Goal: Information Seeking & Learning: Understand process/instructions

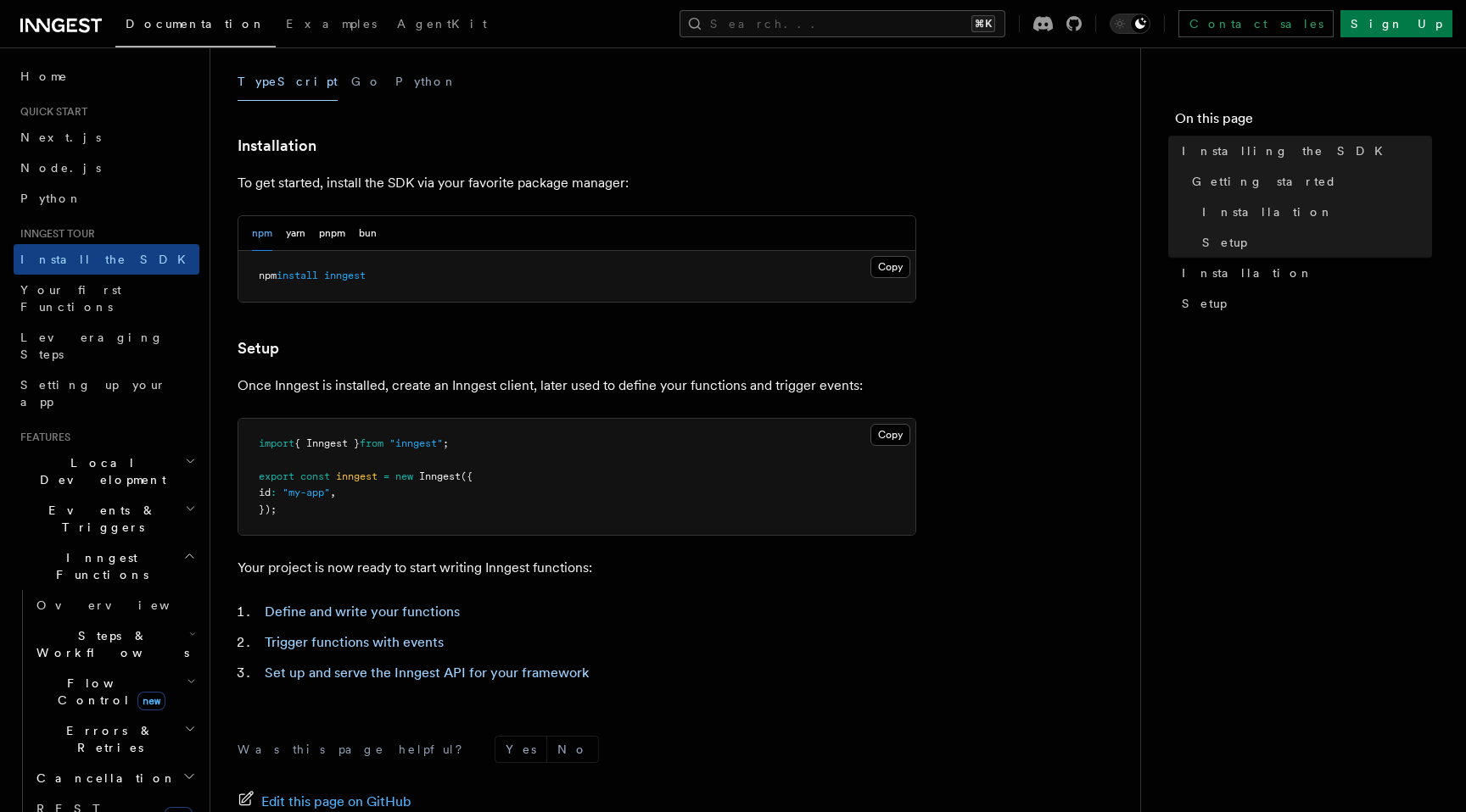
scroll to position [598, 0]
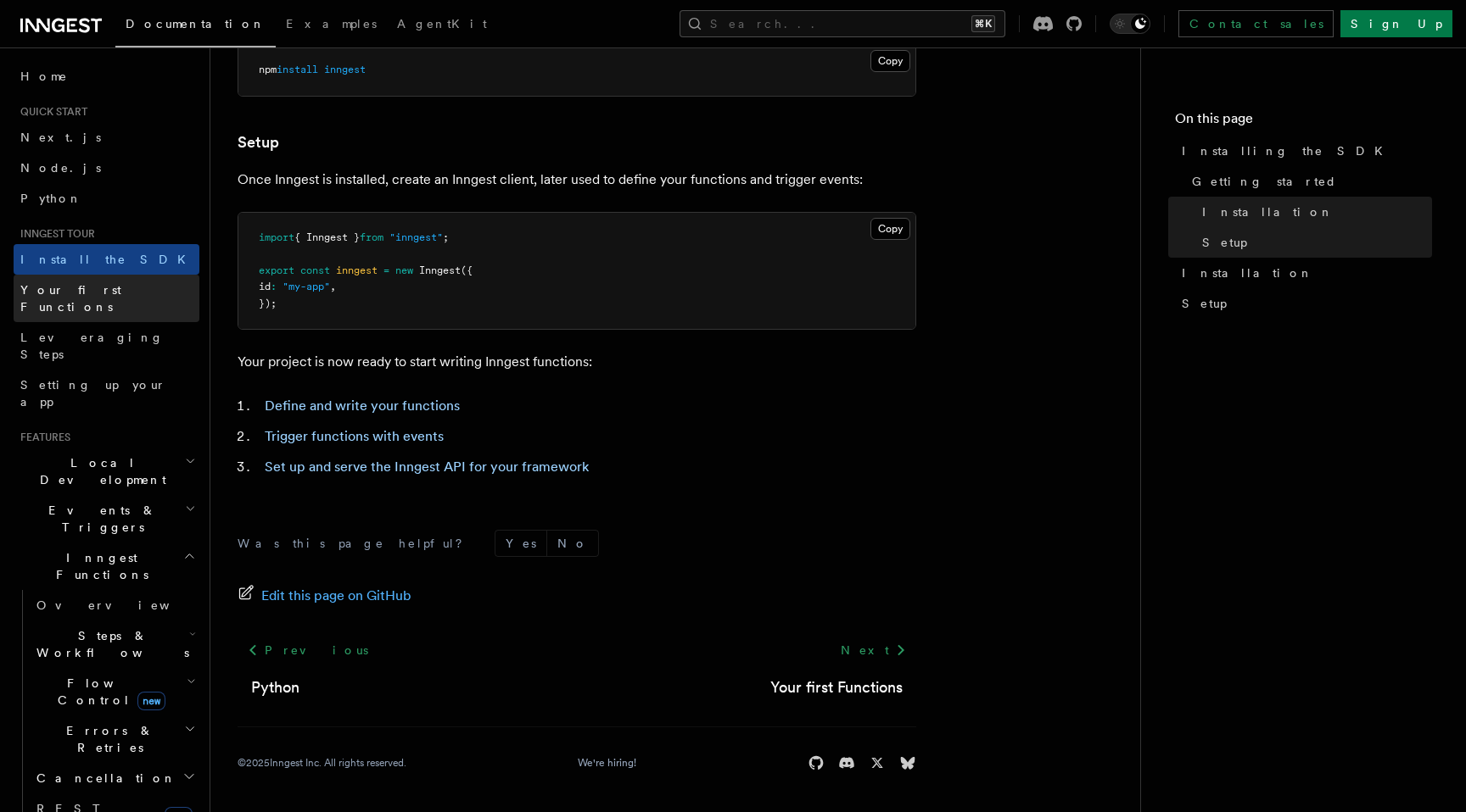
click at [92, 287] on span "Your first Functions" at bounding box center [70, 298] width 101 height 30
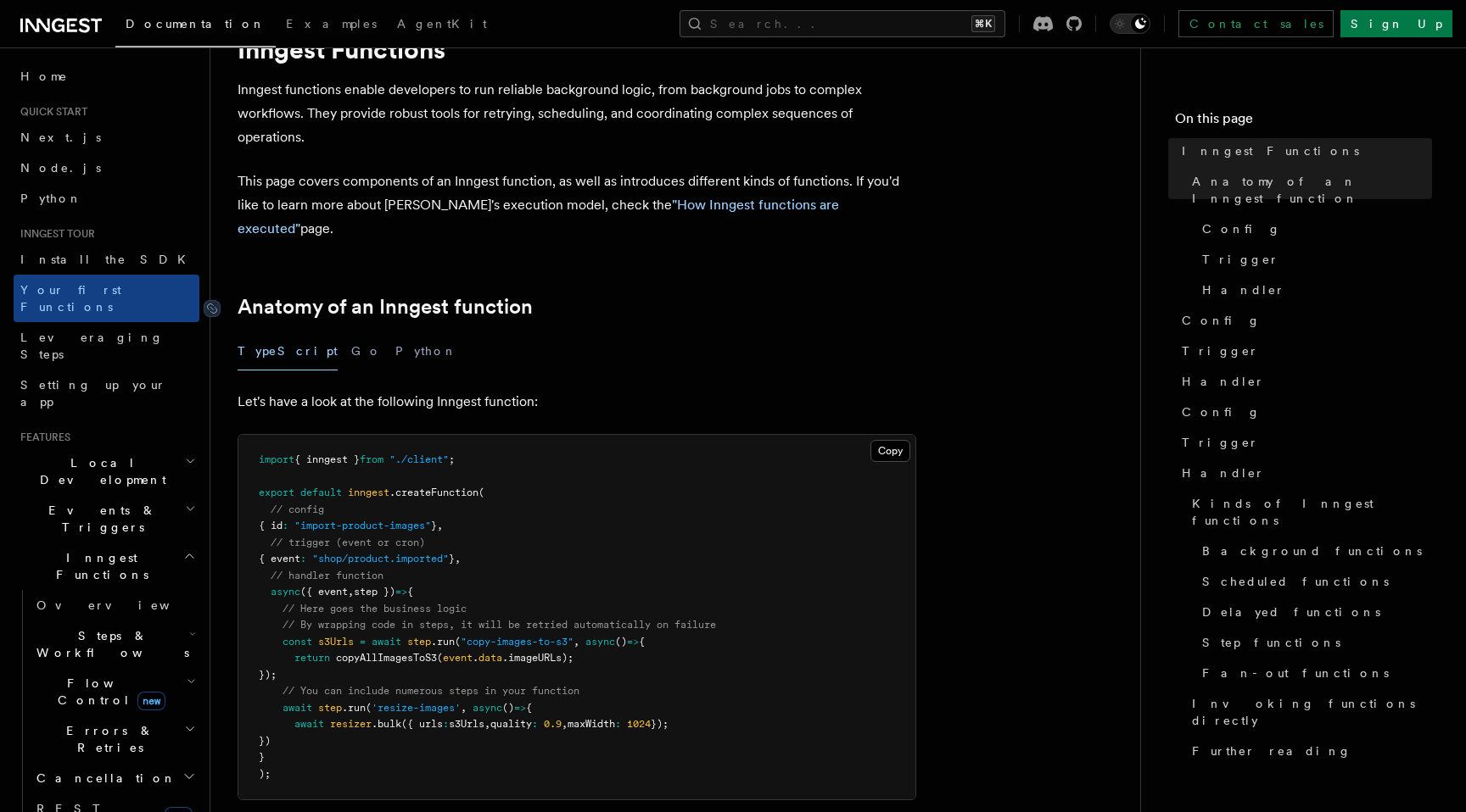
scroll to position [65, 0]
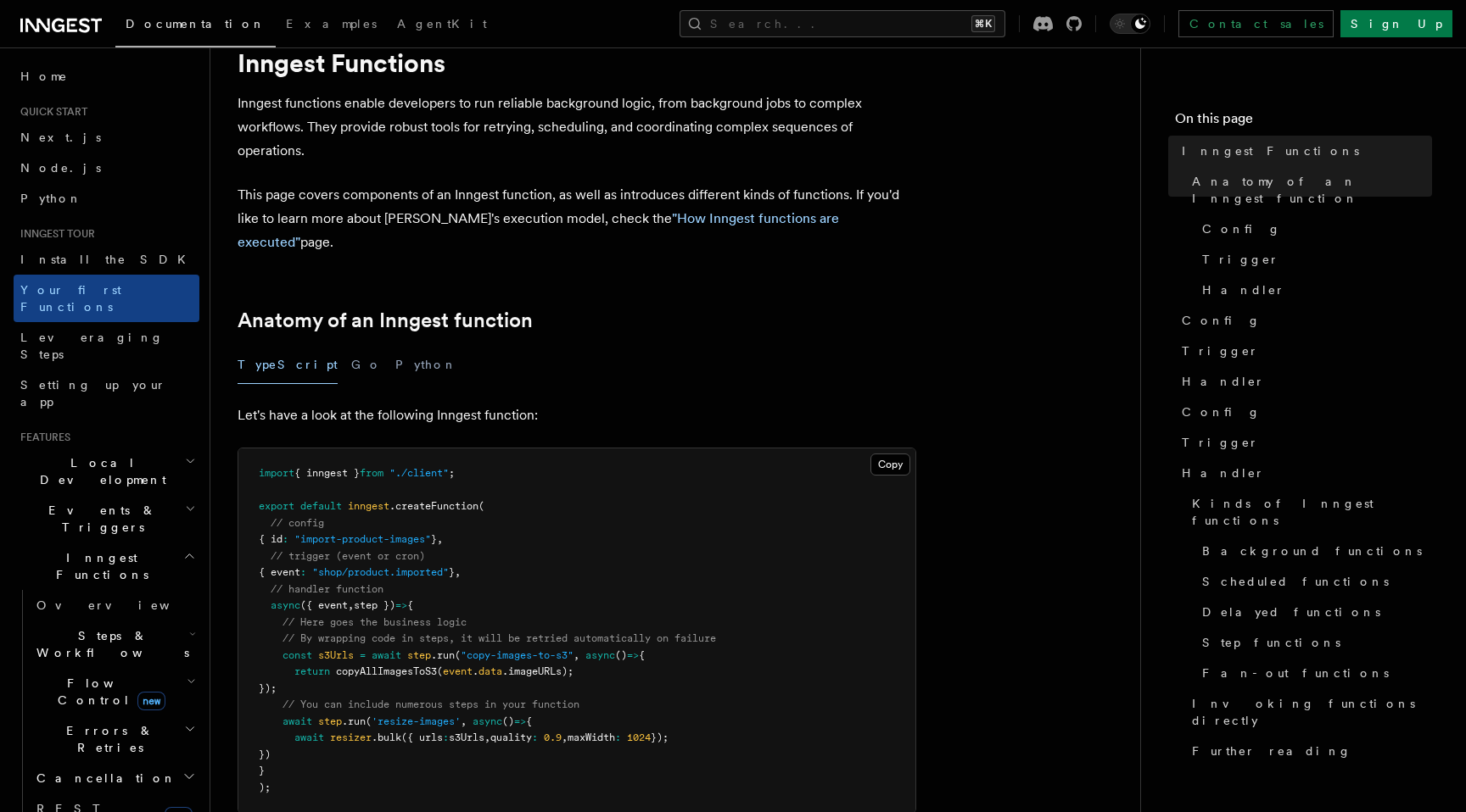
click at [39, 26] on icon at bounding box center [61, 26] width 81 height 20
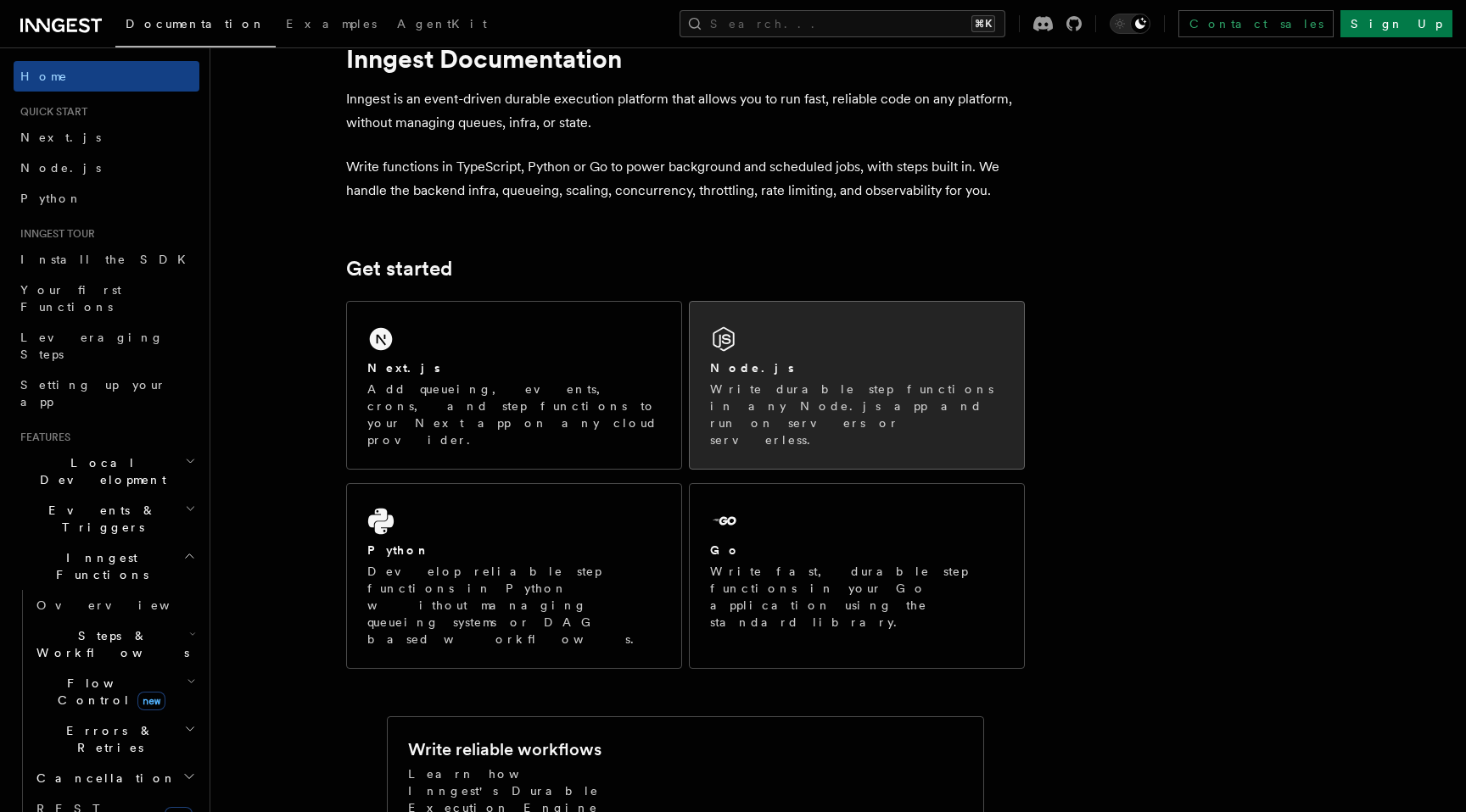
scroll to position [9, 0]
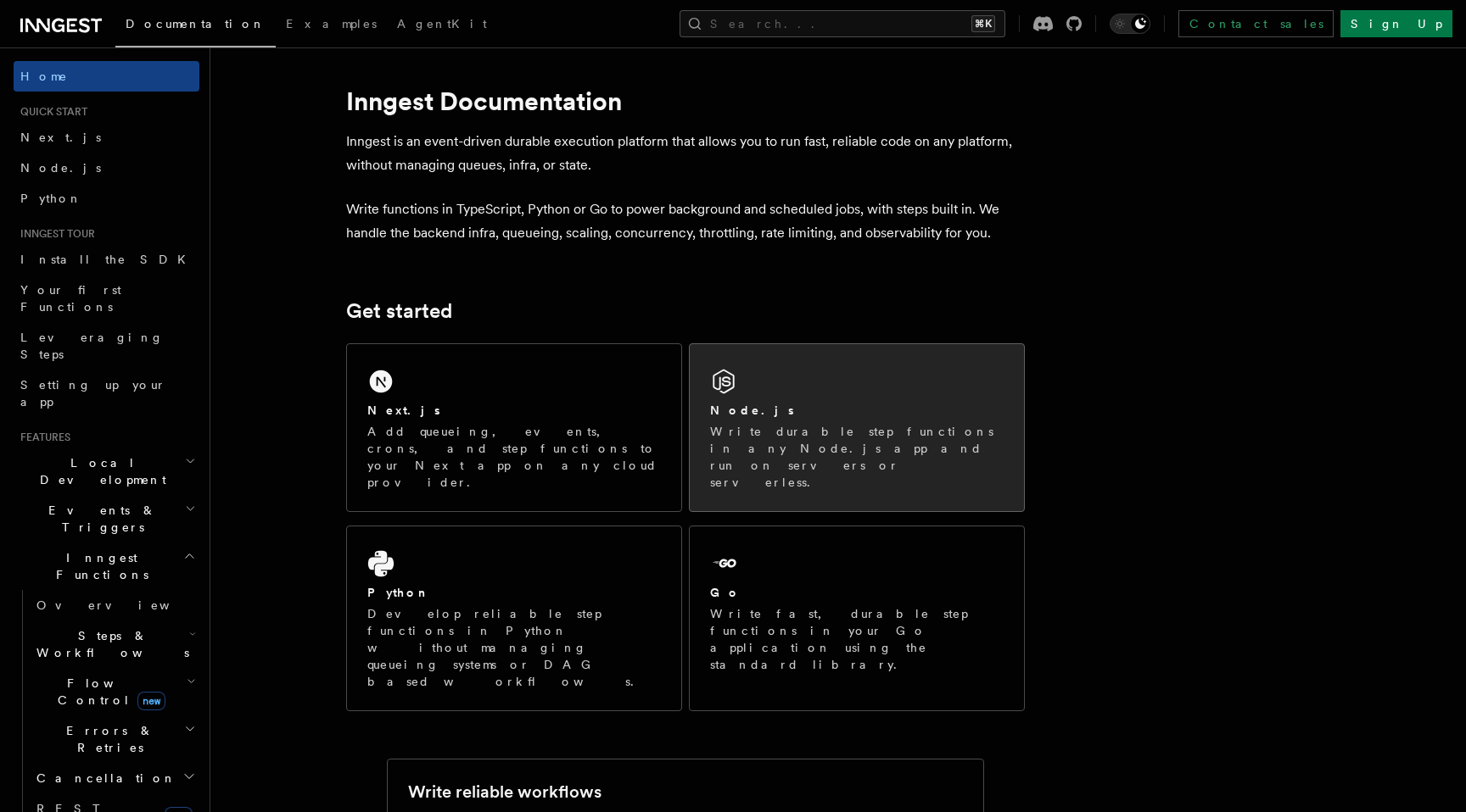
click at [850, 414] on div "Node.js" at bounding box center [857, 410] width 294 height 18
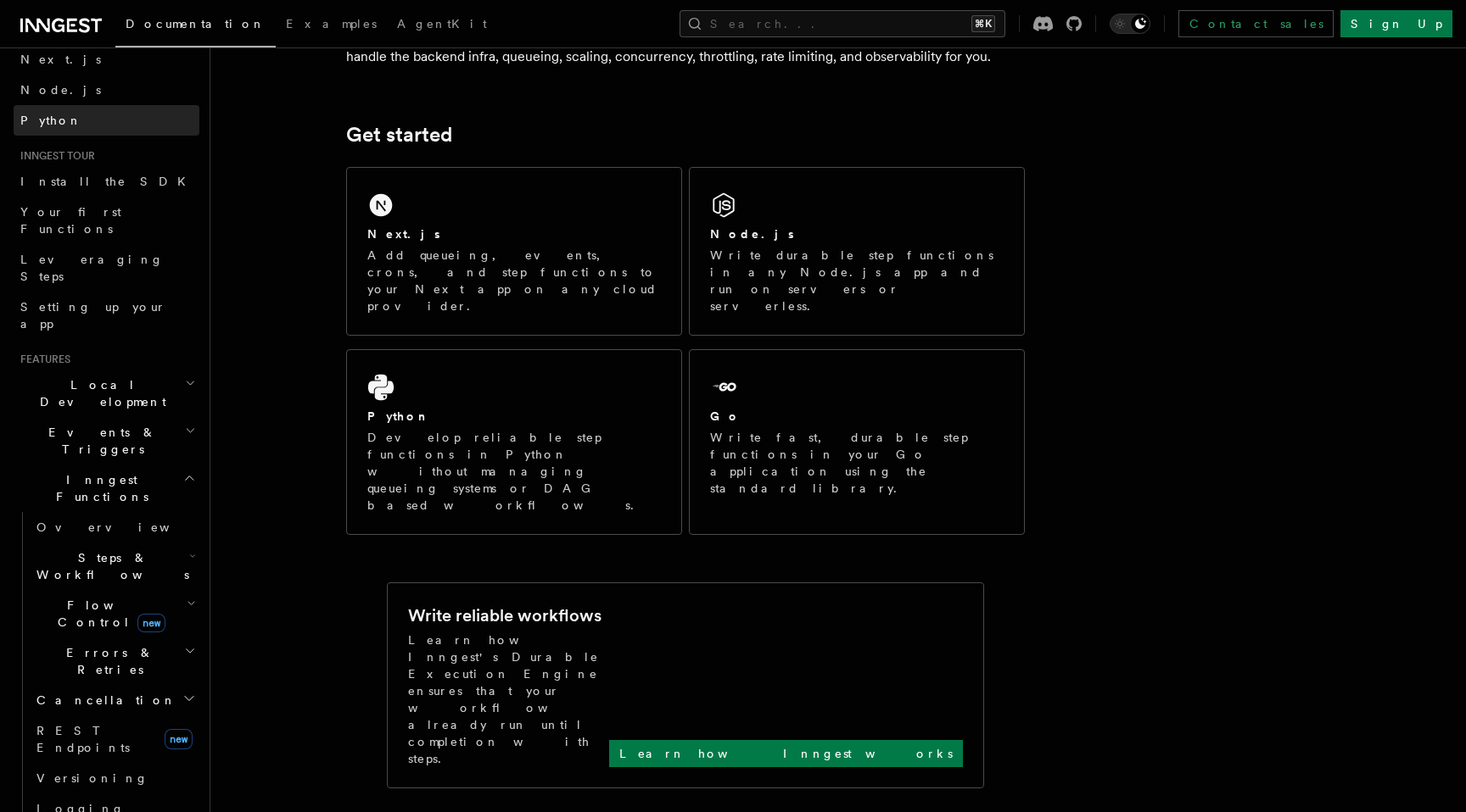
scroll to position [107, 0]
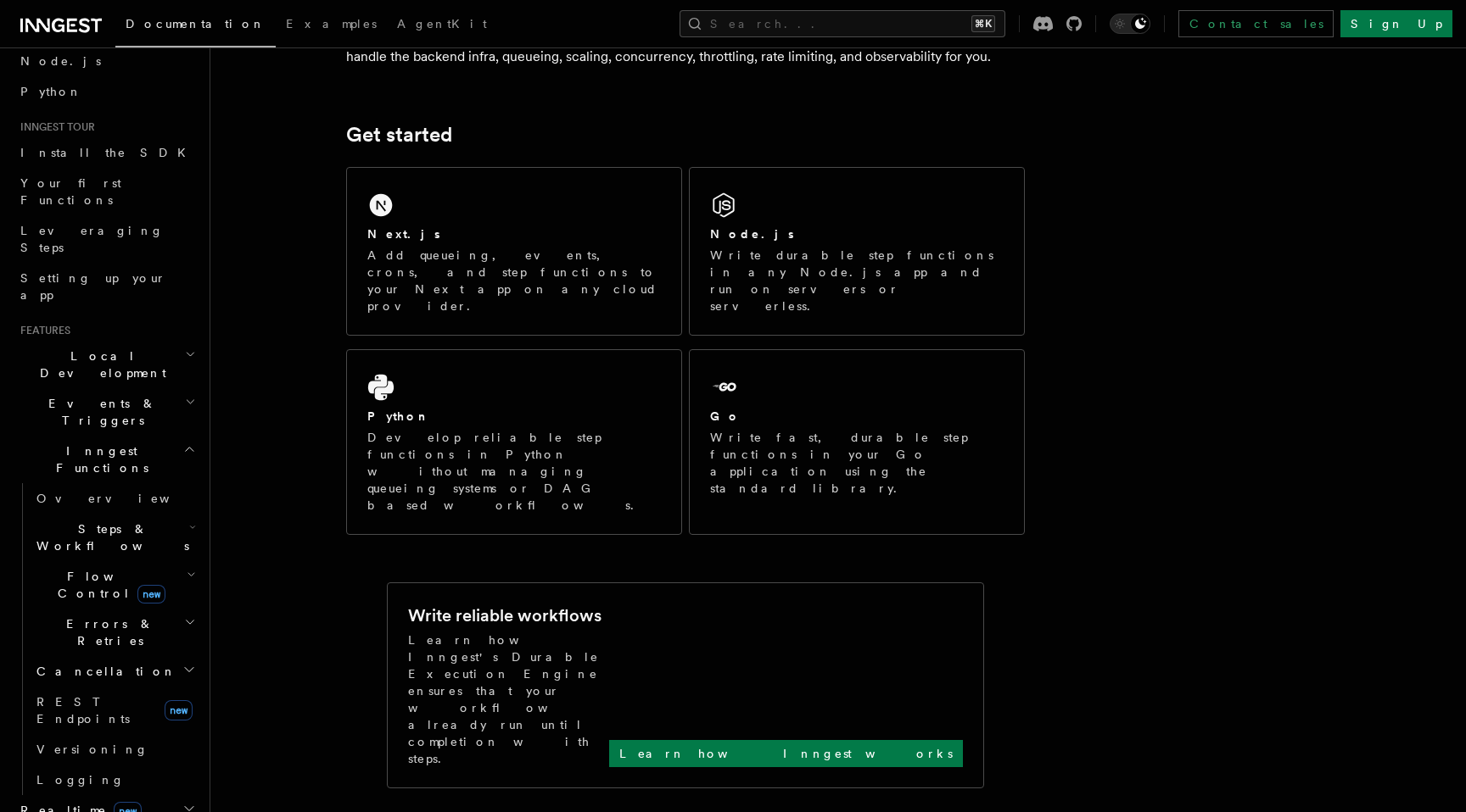
click at [371, 35] on div "Documentation Examples AgentKit Search... ⌘K Contact sales Sign Up" at bounding box center [733, 23] width 1466 height 47
click at [397, 27] on span "AgentKit" at bounding box center [441, 23] width 90 height 14
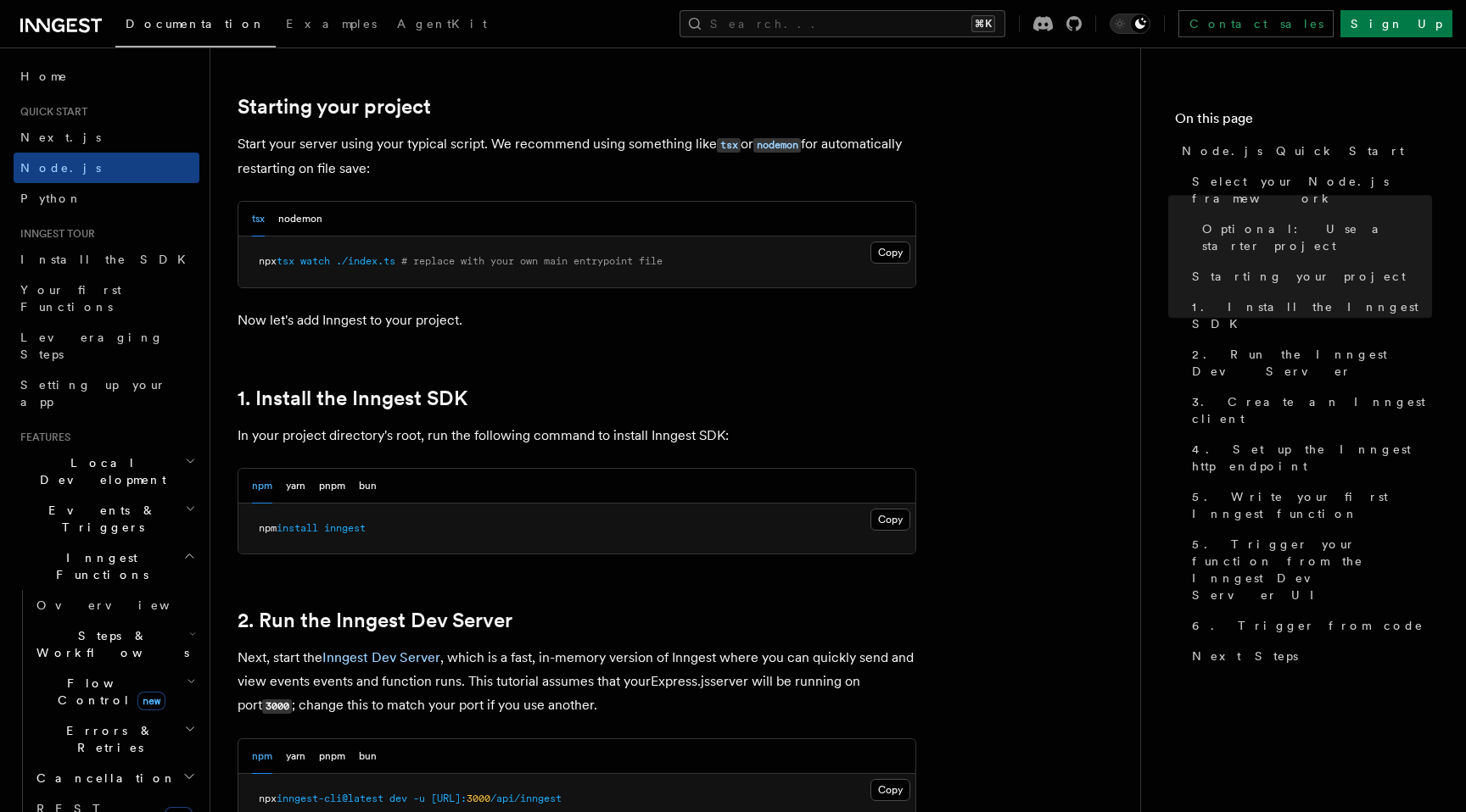
scroll to position [801, 0]
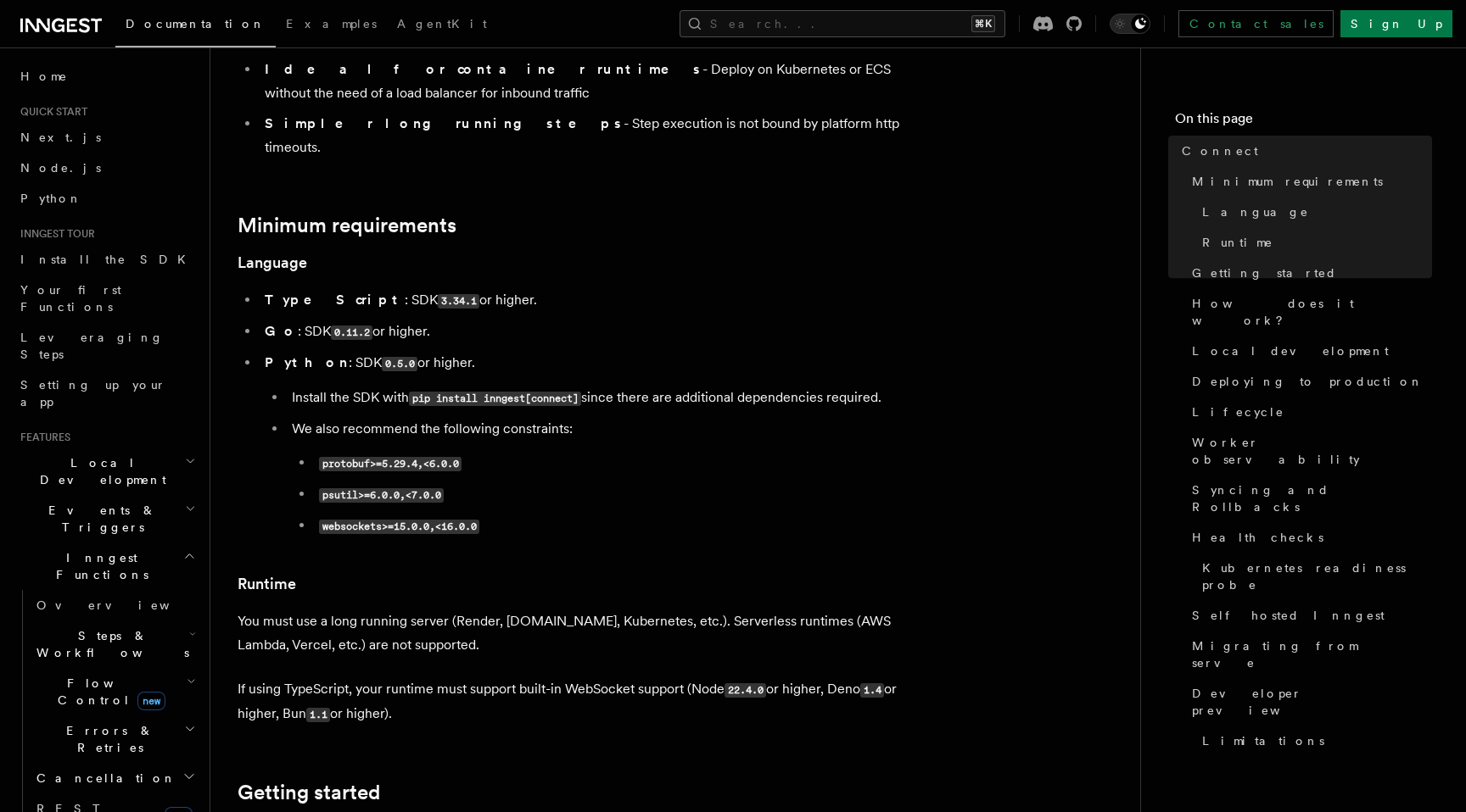
scroll to position [448, 0]
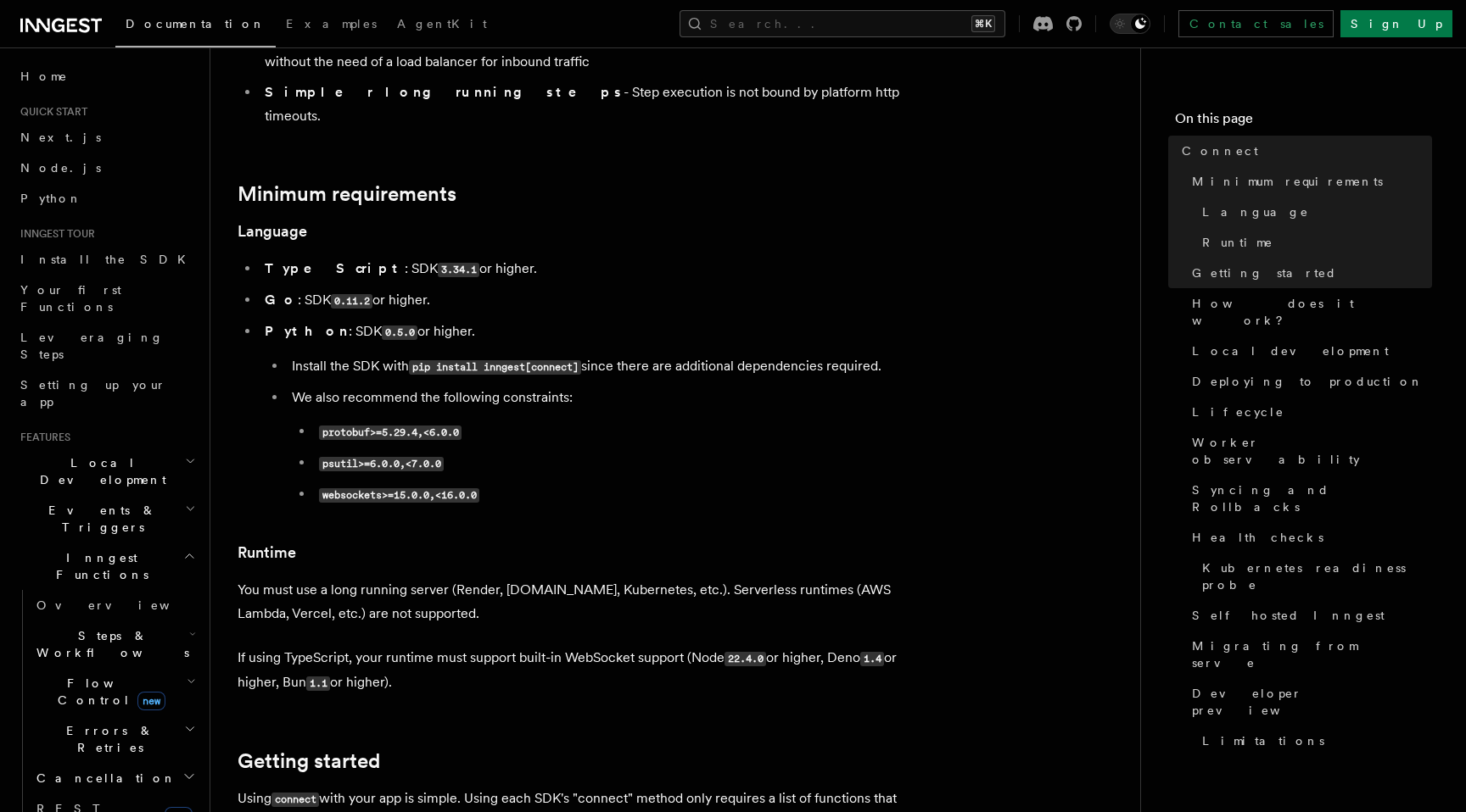
click at [370, 579] on p "You must use a long running server (Render, Fly.io, Kubernetes, etc.). Serverle…" at bounding box center [576, 602] width 679 height 47
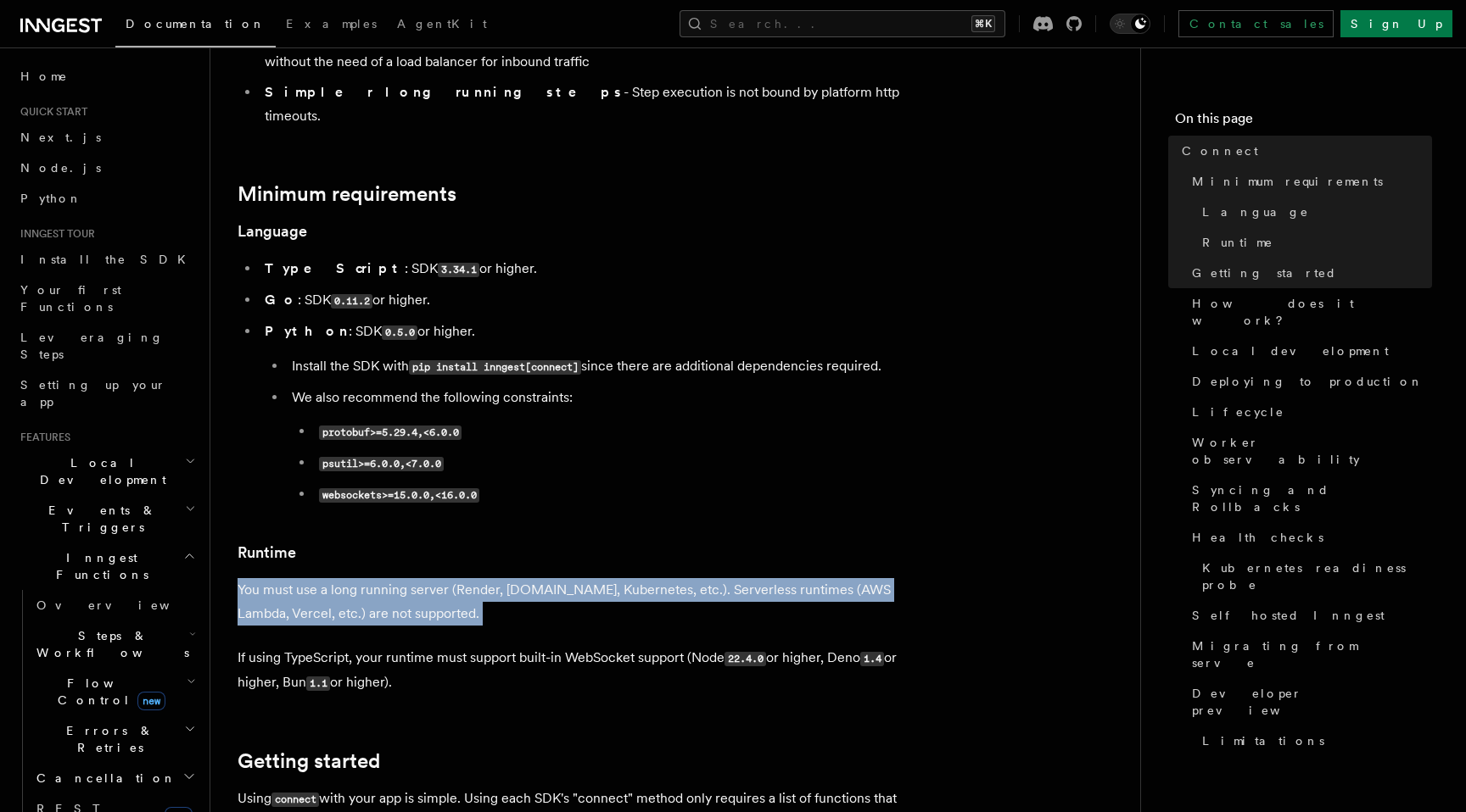
click at [370, 579] on p "You must use a long running server (Render, Fly.io, Kubernetes, etc.). Serverle…" at bounding box center [576, 602] width 679 height 47
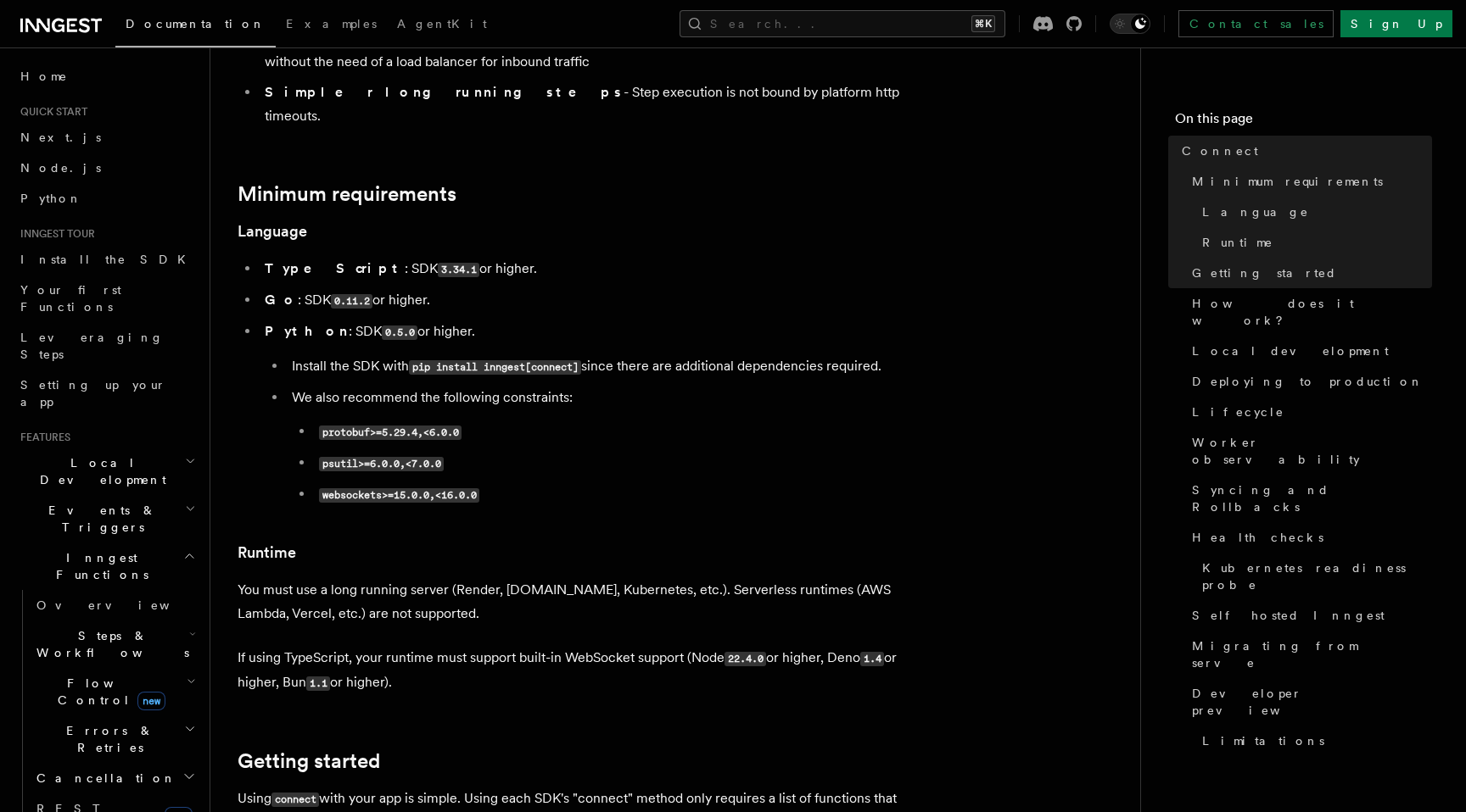
click at [443, 579] on p "You must use a long running server (Render, Fly.io, Kubernetes, etc.). Serverle…" at bounding box center [576, 602] width 679 height 47
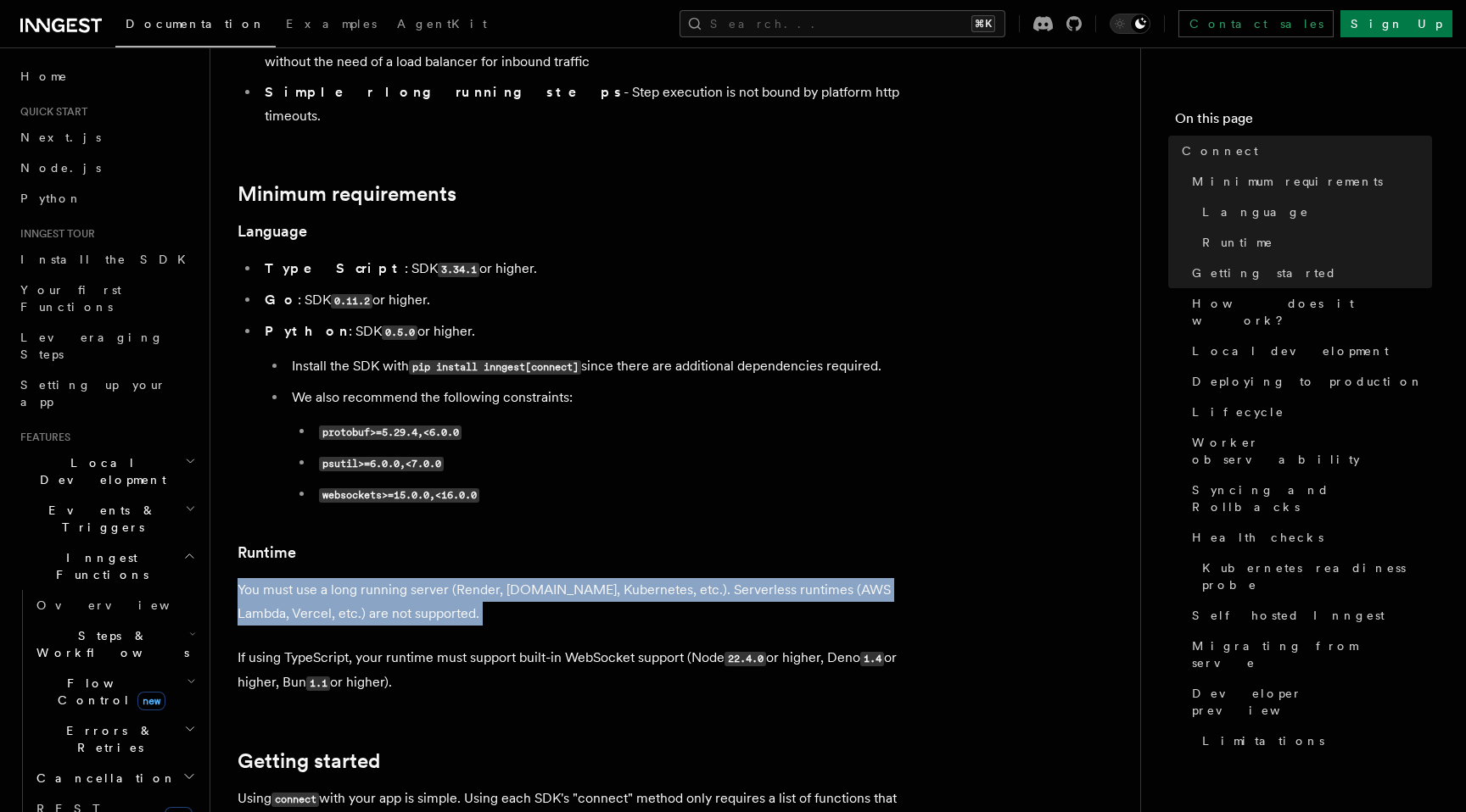
click at [443, 579] on p "You must use a long running server (Render, Fly.io, Kubernetes, etc.). Serverle…" at bounding box center [576, 602] width 679 height 47
click at [475, 579] on p "You must use a long running server (Render, Fly.io, Kubernetes, etc.). Serverle…" at bounding box center [576, 602] width 679 height 47
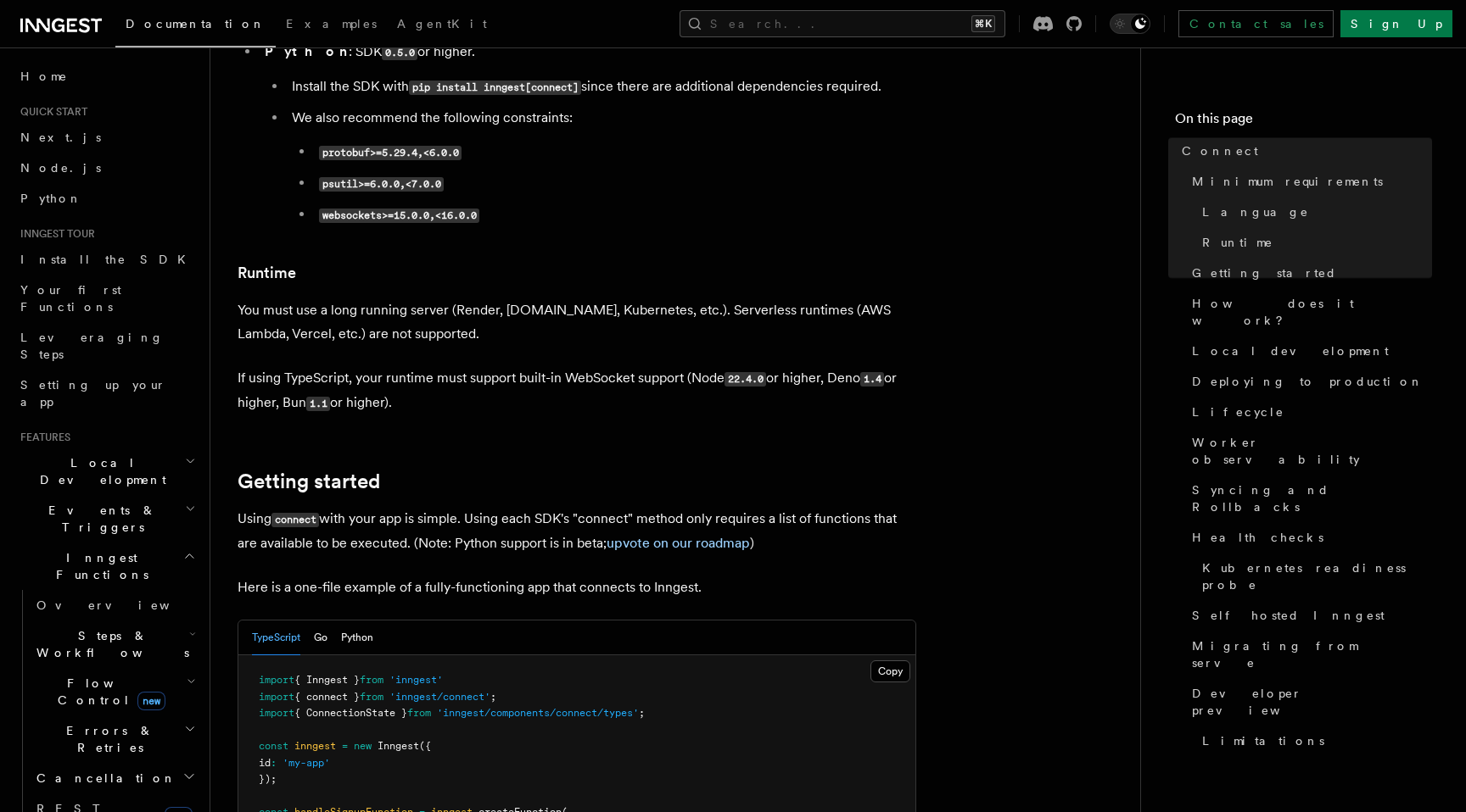
scroll to position [802, 0]
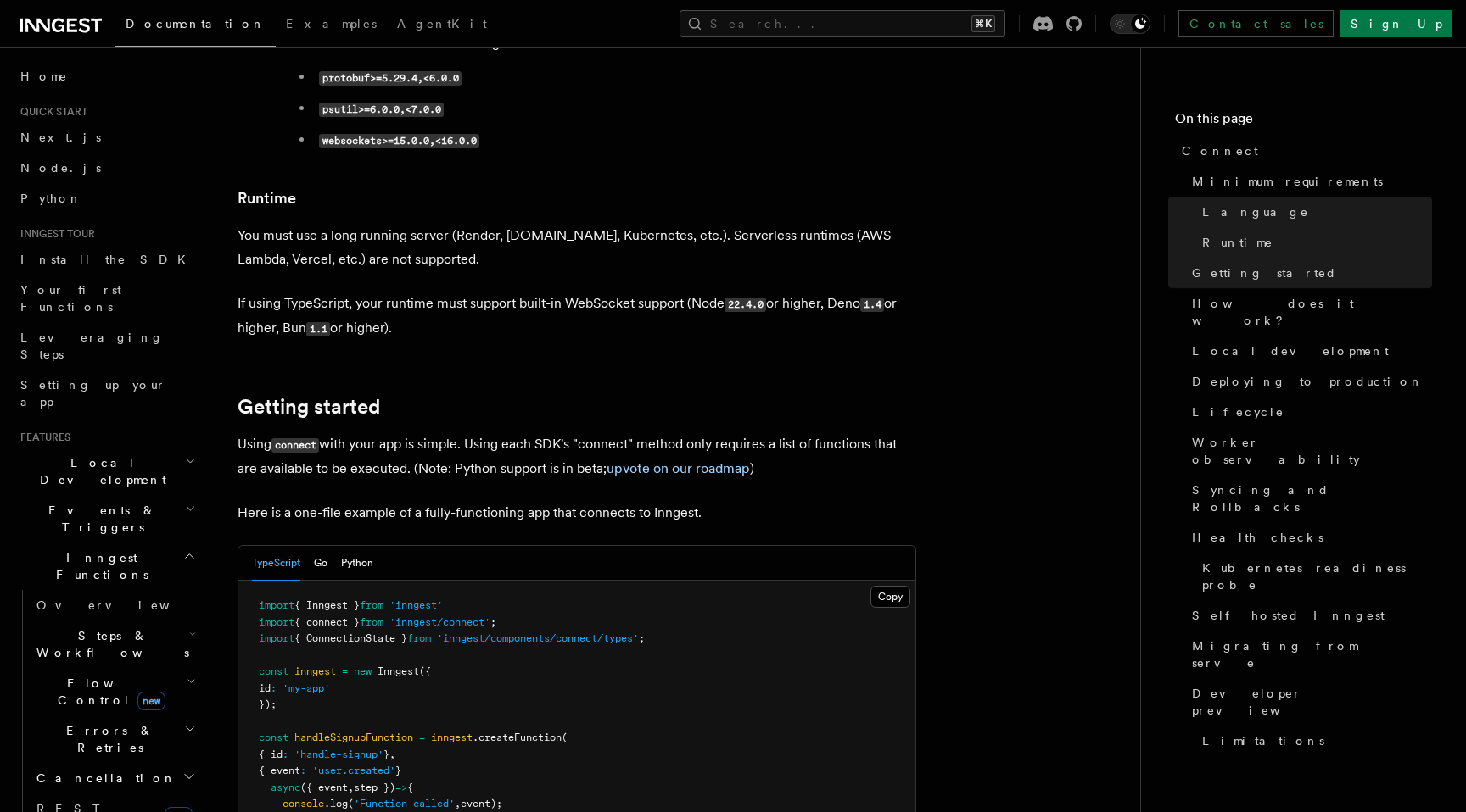
click at [458, 224] on p "You must use a long running server (Render, Fly.io, Kubernetes, etc.). Serverle…" at bounding box center [576, 247] width 679 height 47
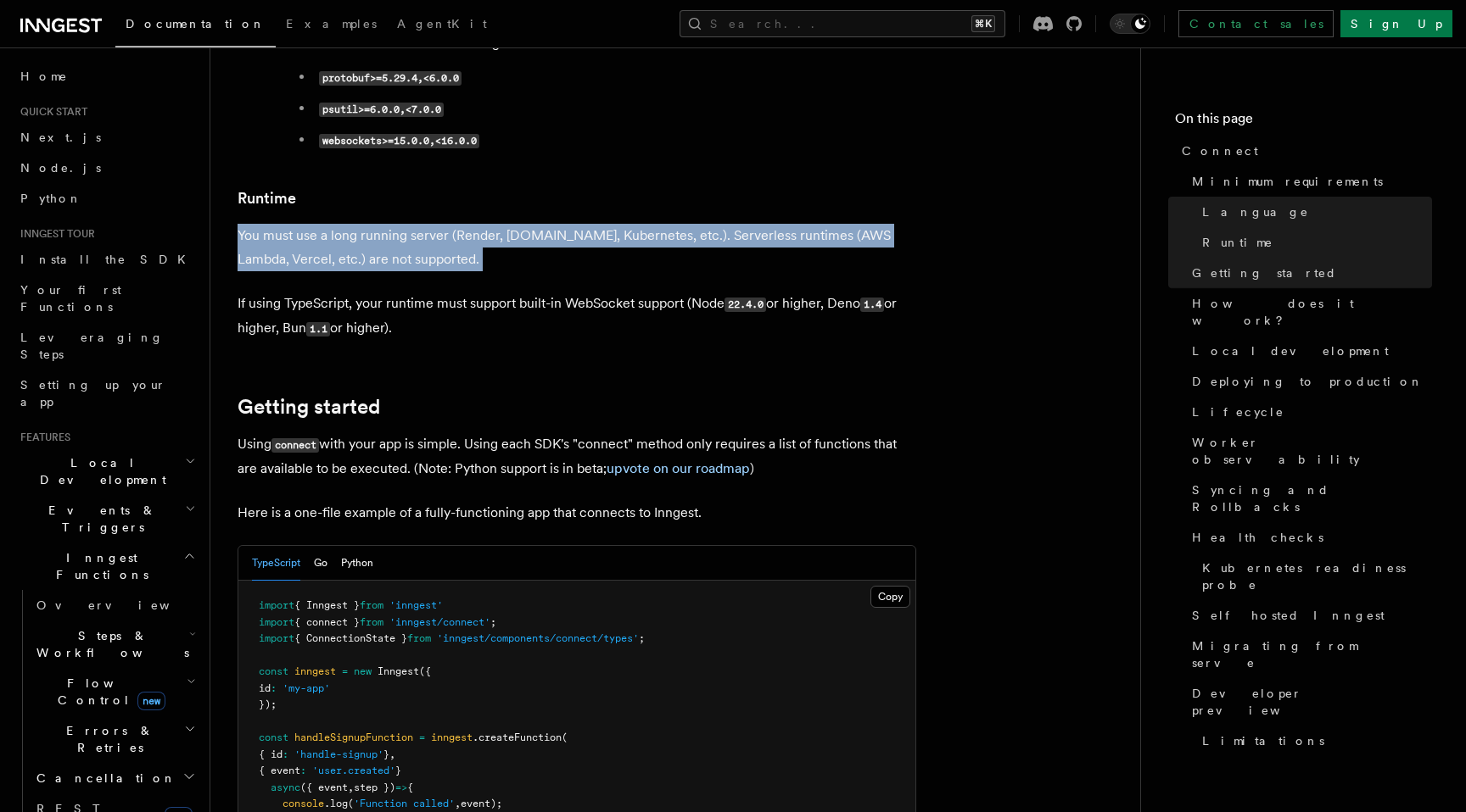
click at [464, 224] on p "You must use a long running server (Render, Fly.io, Kubernetes, etc.). Serverle…" at bounding box center [576, 247] width 679 height 47
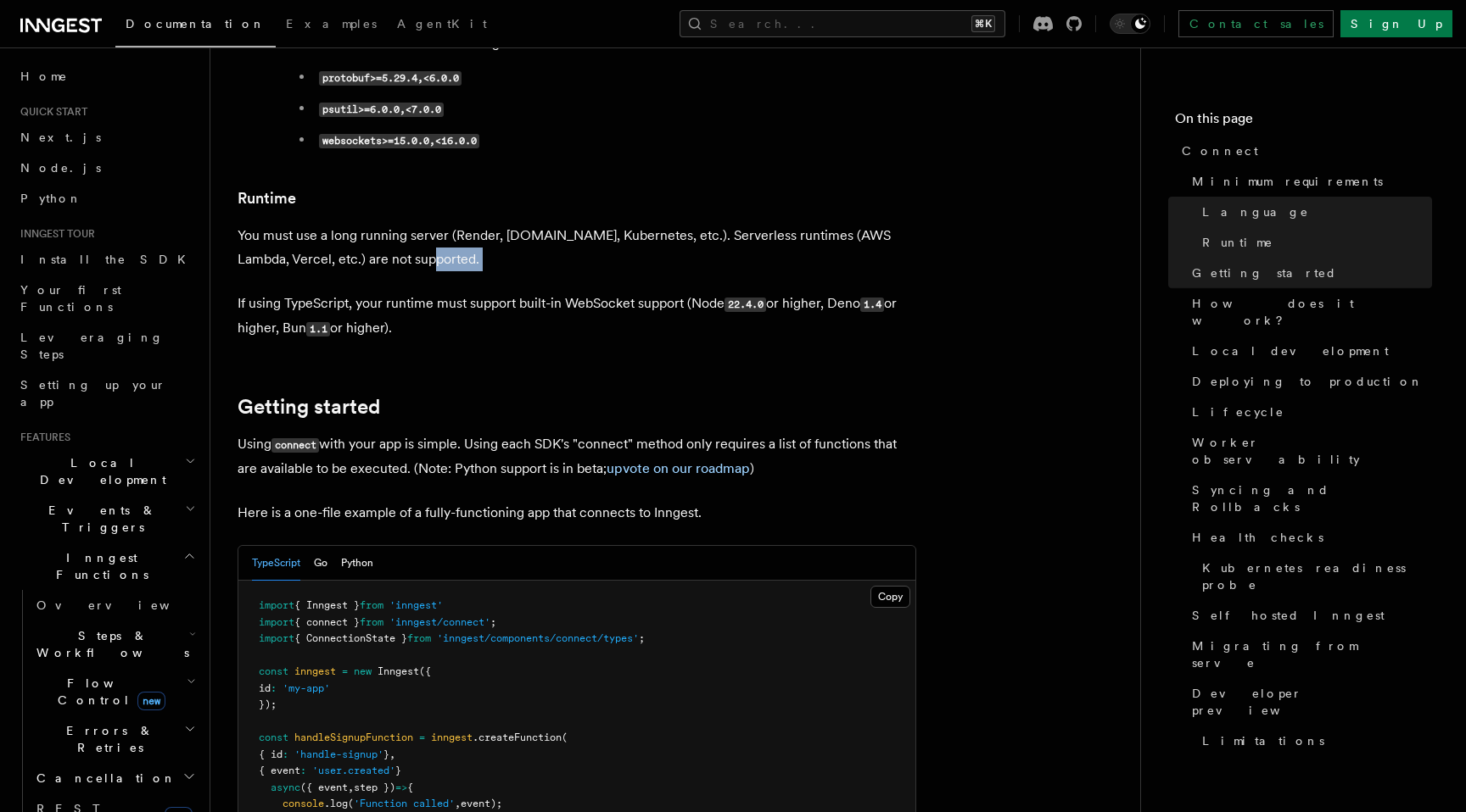
click at [464, 224] on p "You must use a long running server (Render, Fly.io, Kubernetes, etc.). Serverle…" at bounding box center [576, 247] width 679 height 47
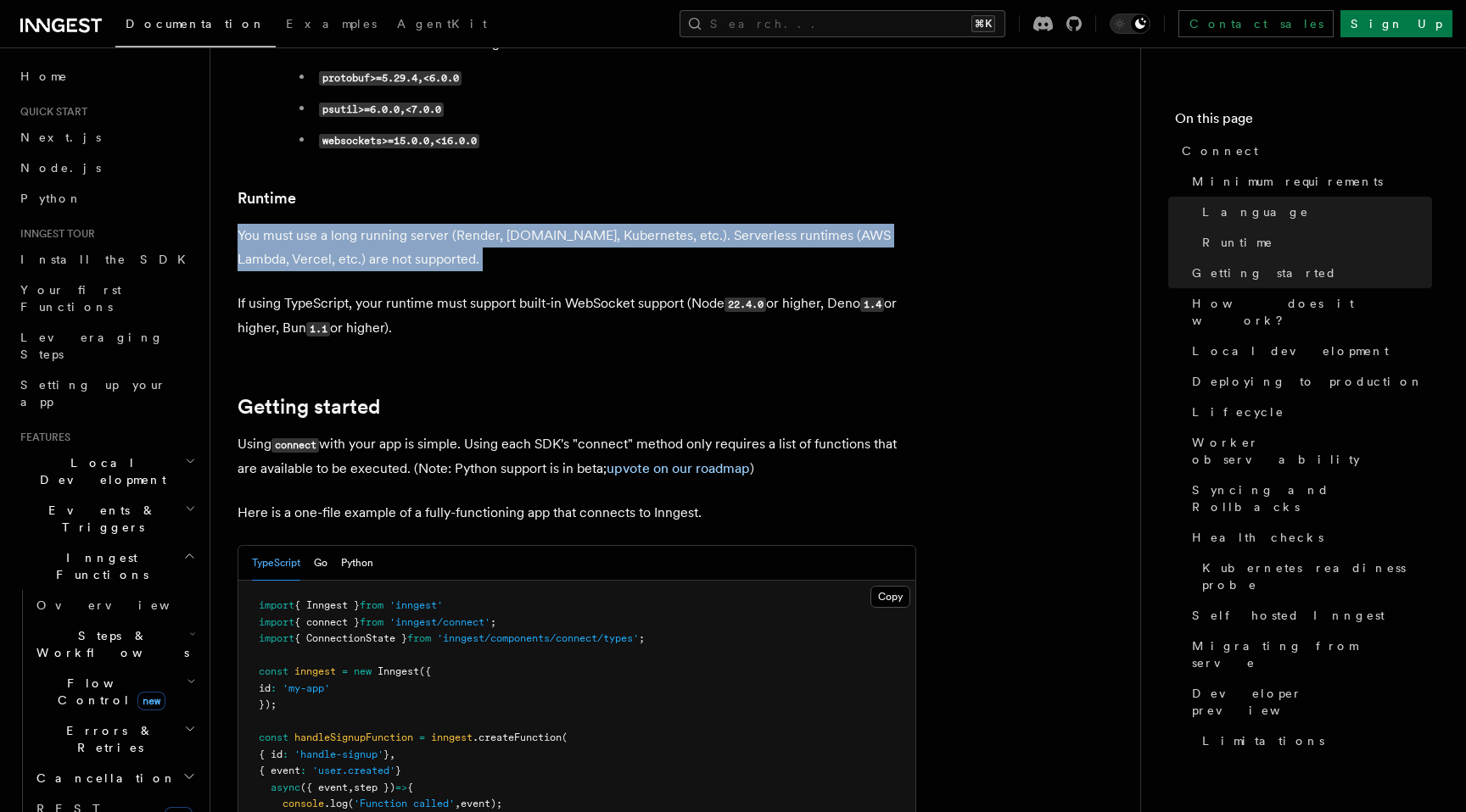
click at [464, 224] on p "You must use a long running server (Render, Fly.io, Kubernetes, etc.). Serverle…" at bounding box center [576, 247] width 679 height 47
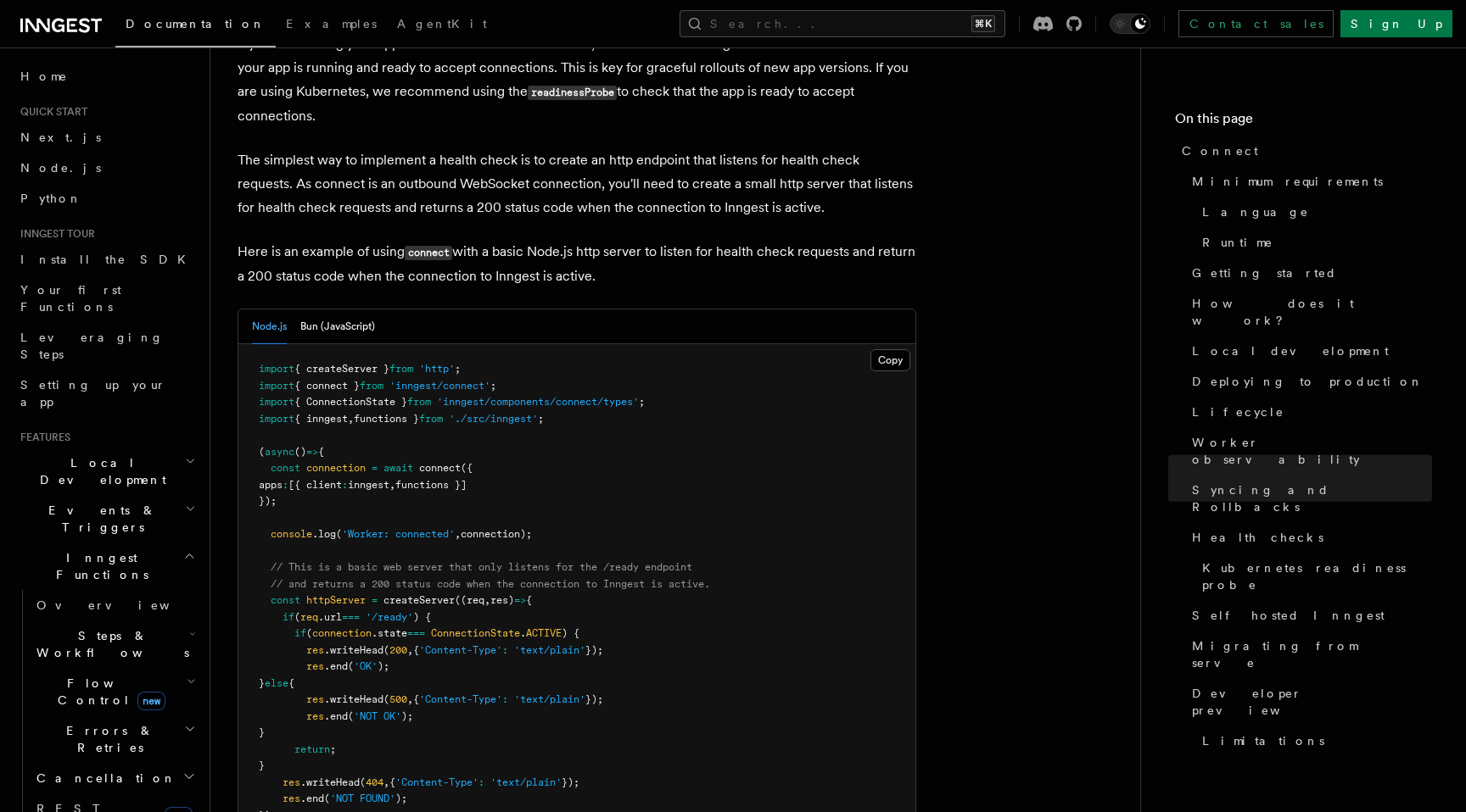
scroll to position [7115, 0]
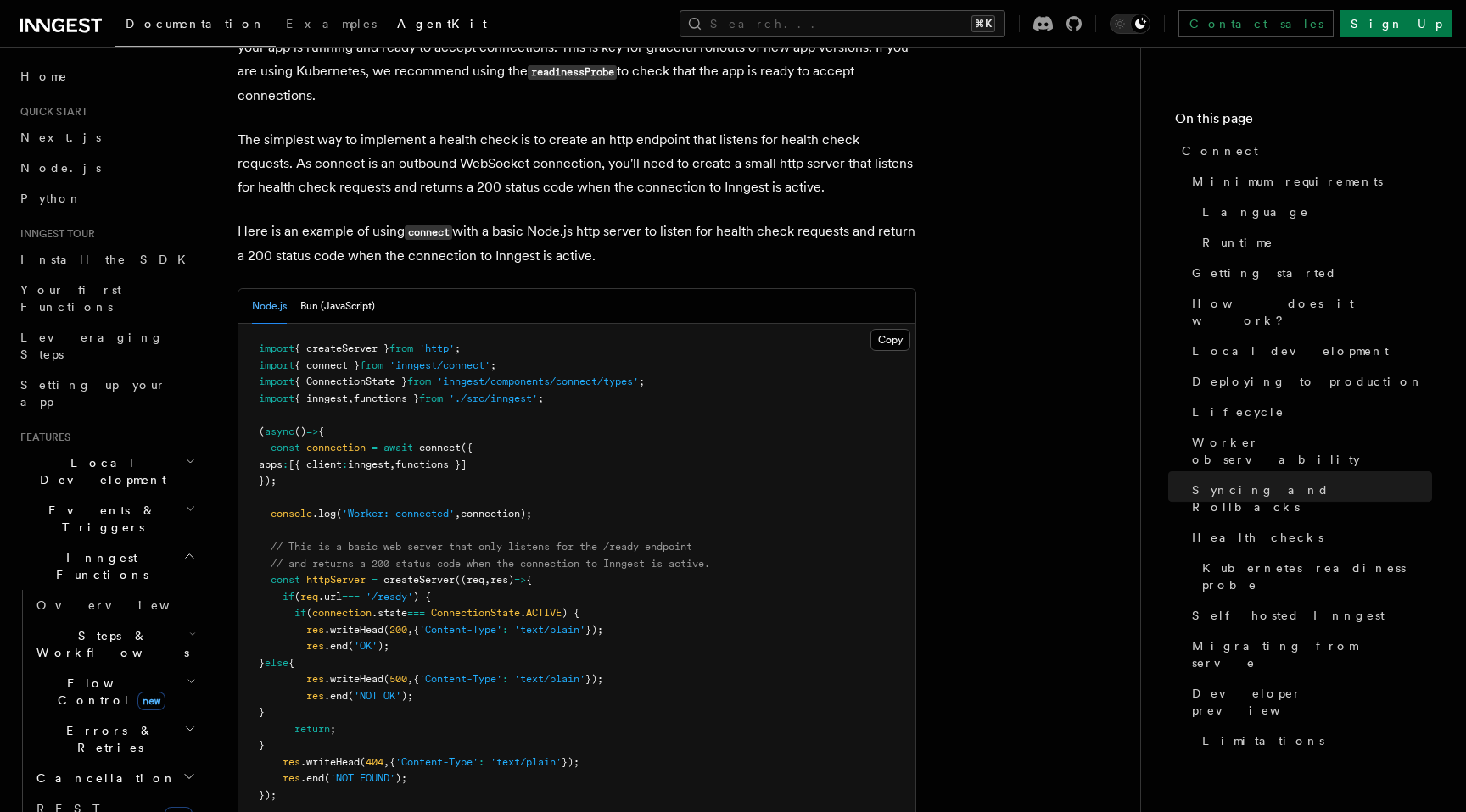
click at [397, 25] on span "AgentKit" at bounding box center [441, 23] width 90 height 14
